Goal: Task Accomplishment & Management: Complete application form

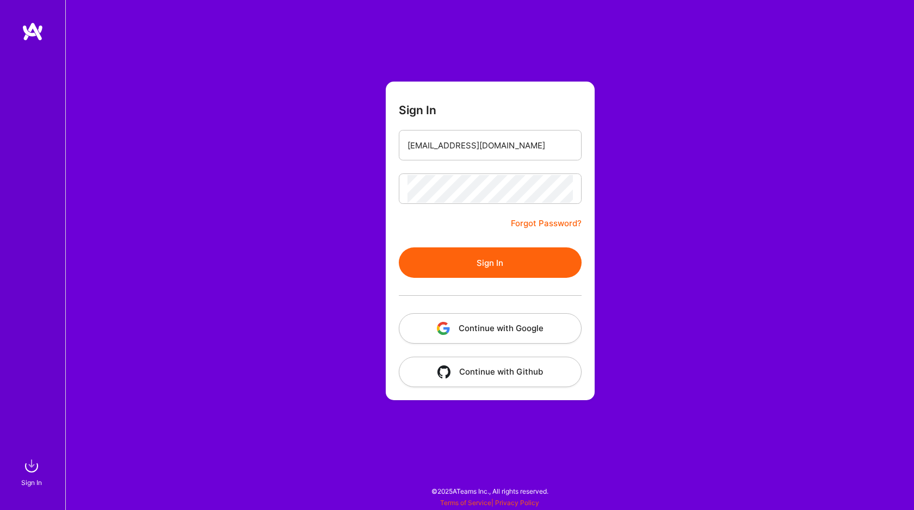
click at [476, 263] on button "Sign In" at bounding box center [490, 263] width 183 height 30
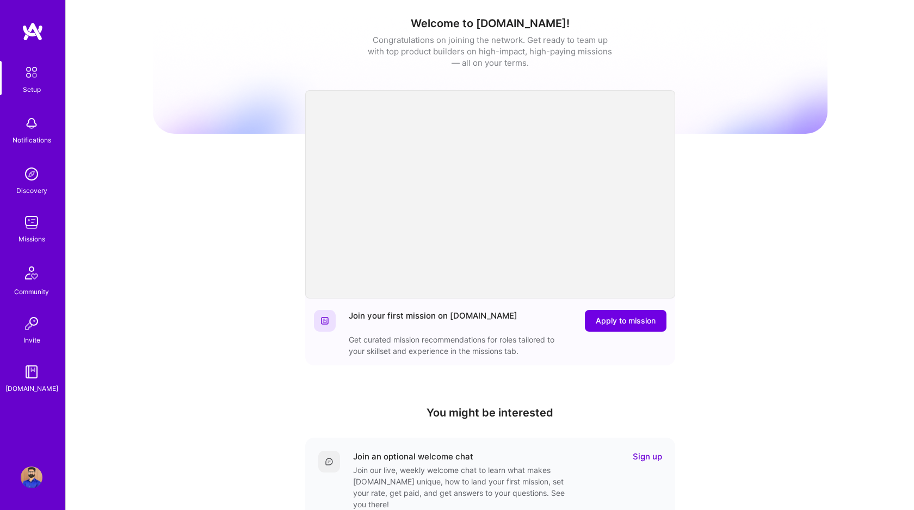
click at [39, 225] on img at bounding box center [32, 223] width 22 height 22
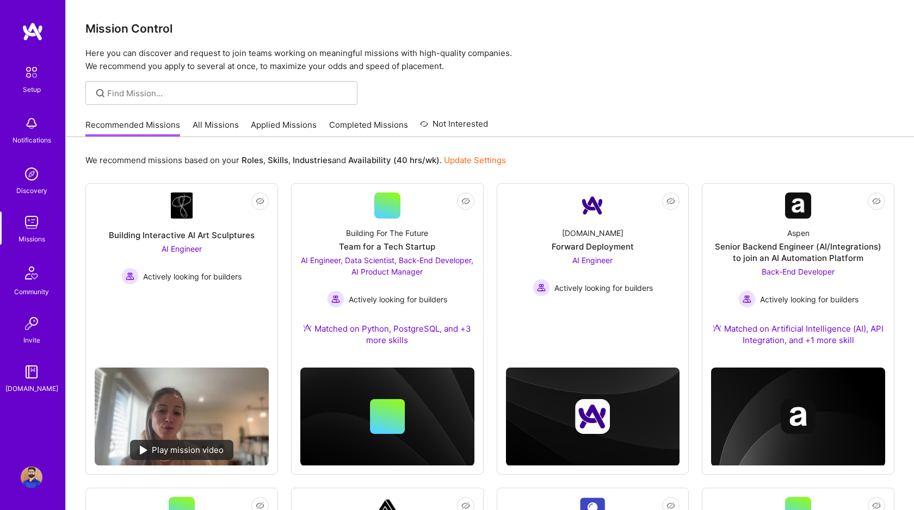
click at [216, 127] on link "All Missions" at bounding box center [216, 128] width 46 height 18
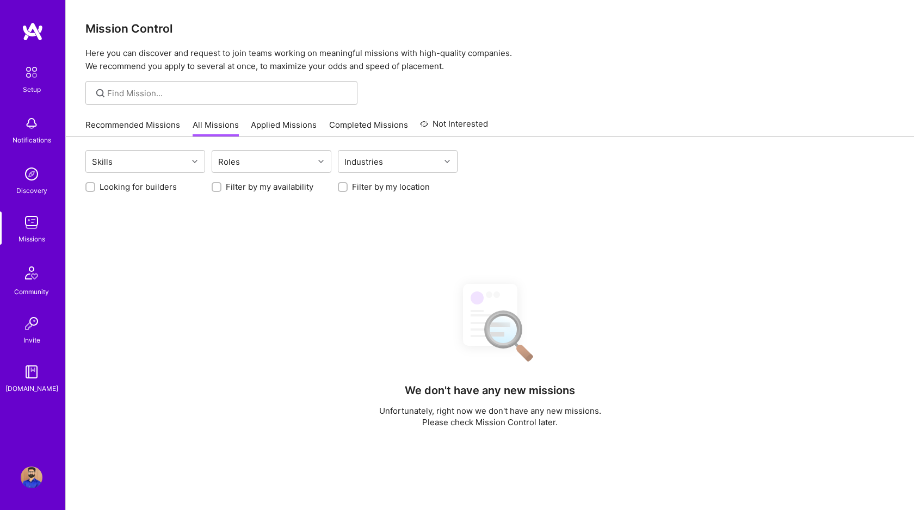
click at [94, 190] on input "Looking for builders" at bounding box center [92, 188] width 8 height 8
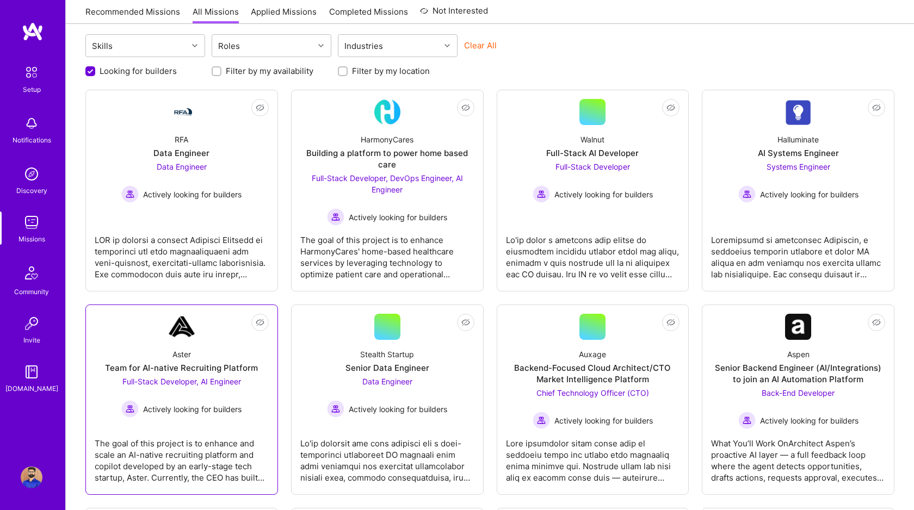
scroll to position [115, 0]
click at [91, 76] on input "Looking for builders" at bounding box center [91, 72] width 10 height 10
checkbox input "false"
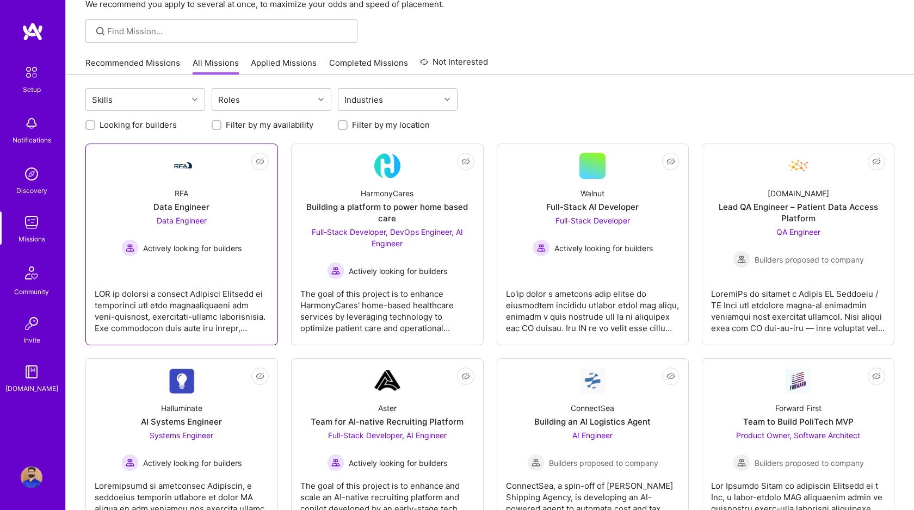
scroll to position [0, 0]
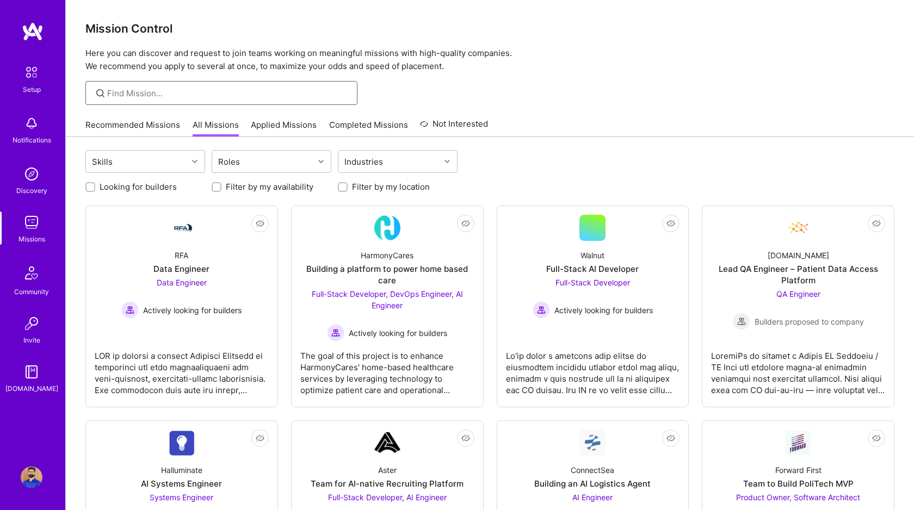
click at [211, 96] on input at bounding box center [228, 93] width 242 height 11
type input "forward party"
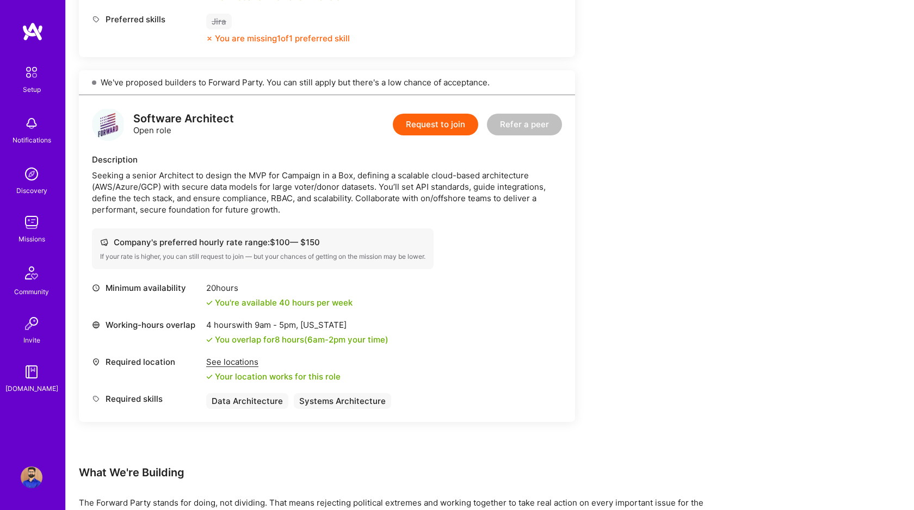
scroll to position [532, 0]
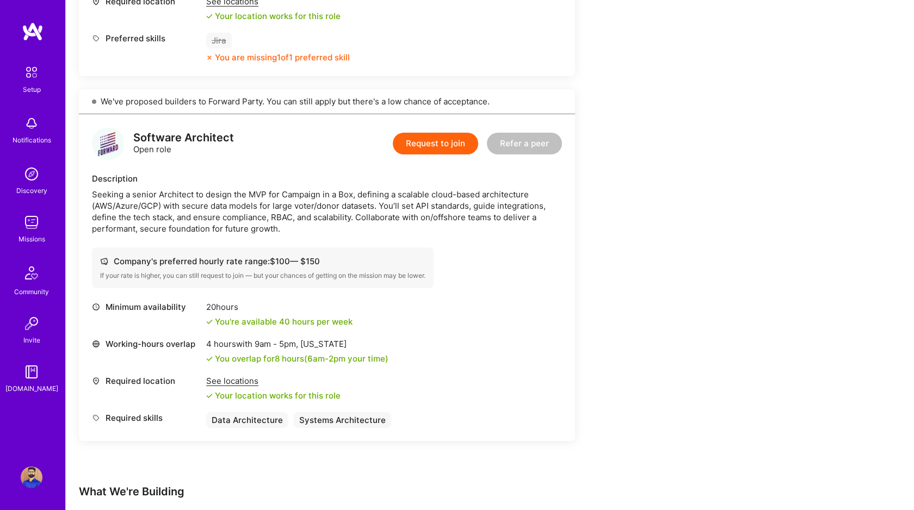
click at [422, 144] on button "Request to join" at bounding box center [435, 144] width 85 height 22
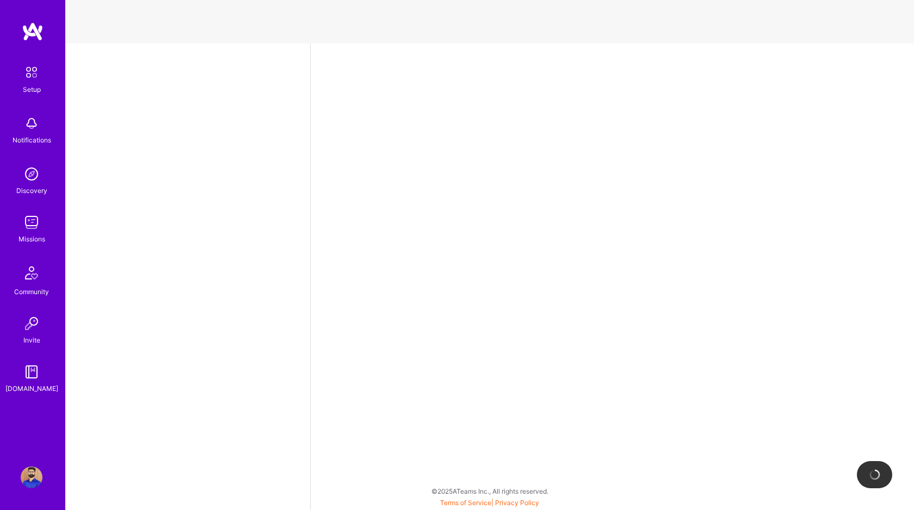
select select "CA"
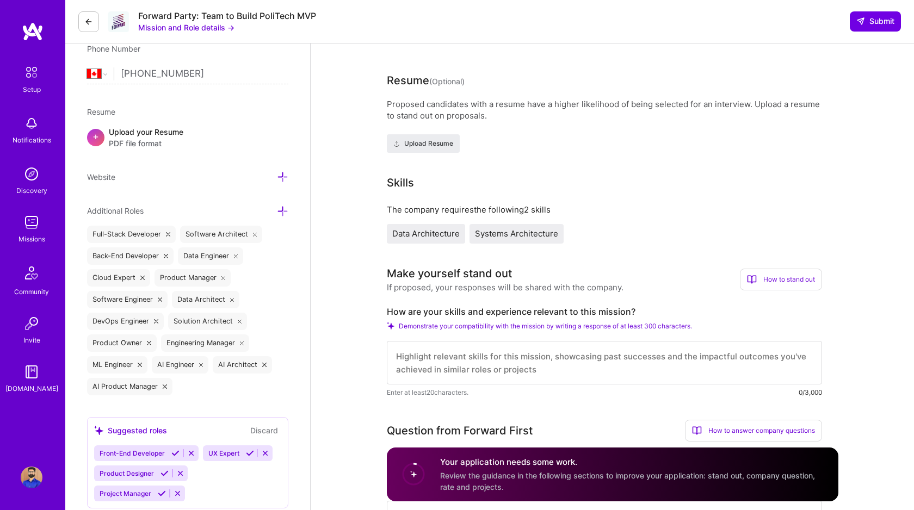
scroll to position [274, 0]
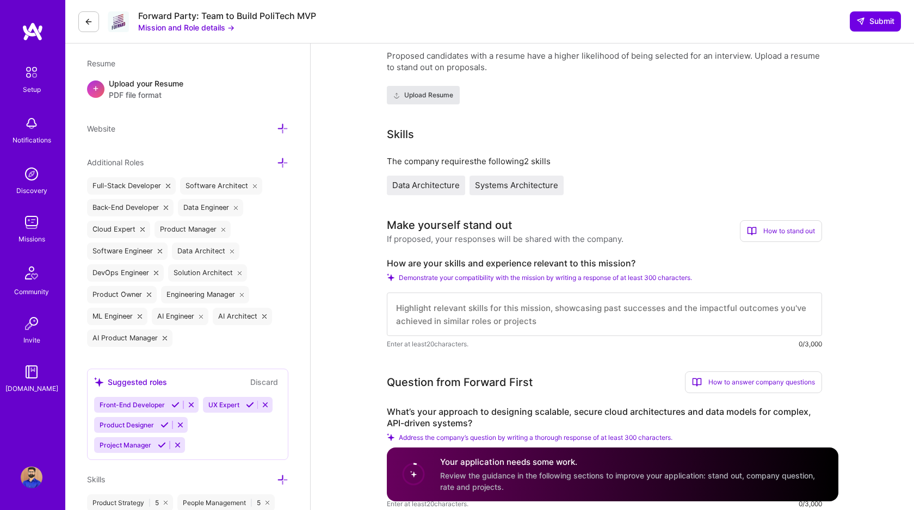
click at [426, 97] on span "Upload Resume" at bounding box center [423, 95] width 60 height 10
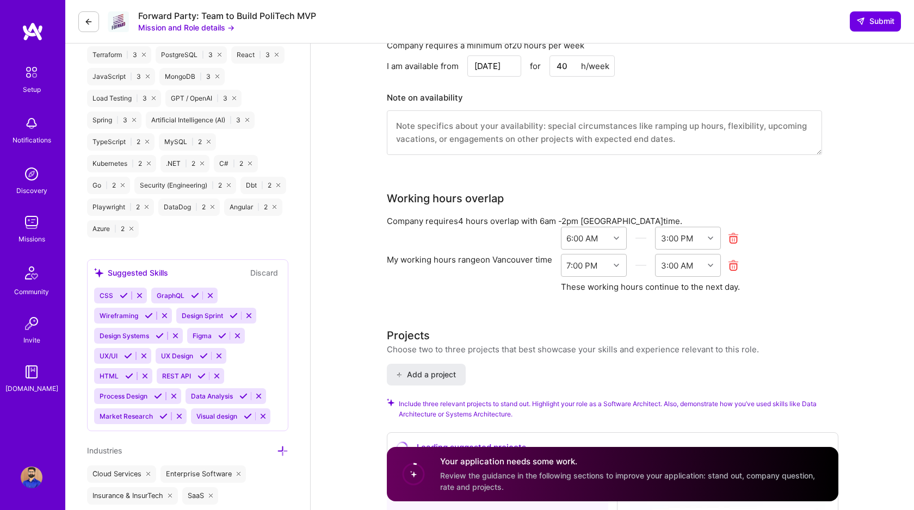
scroll to position [1303, 0]
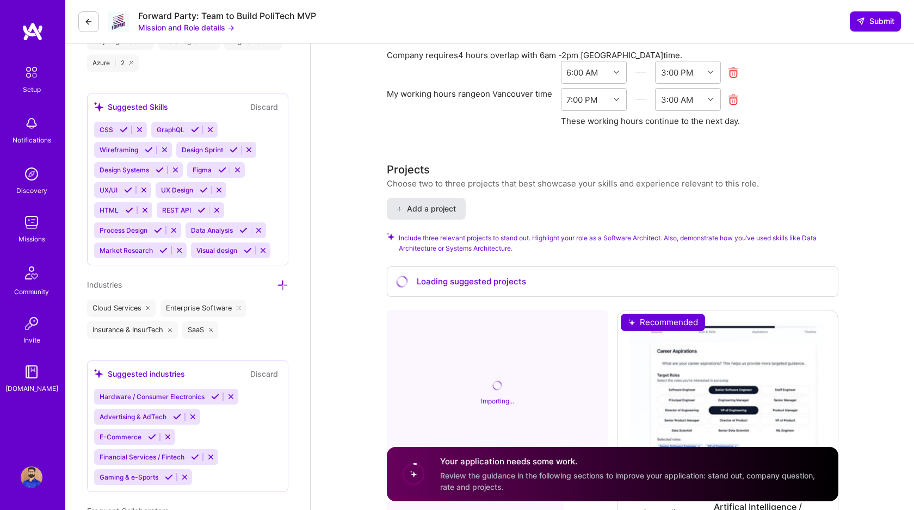
click at [404, 212] on span "Add a project" at bounding box center [425, 208] width 59 height 11
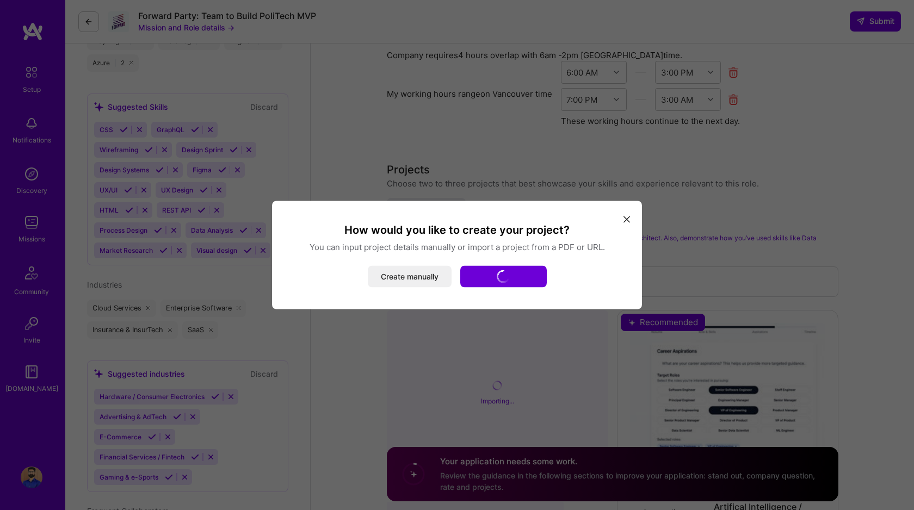
click at [627, 216] on icon "modal" at bounding box center [626, 219] width 7 height 7
